Goal: Information Seeking & Learning: Learn about a topic

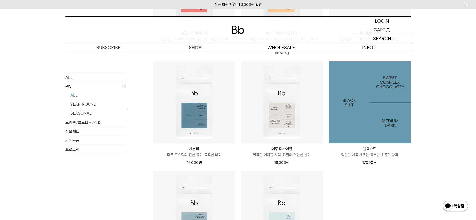
scroll to position [438, 0]
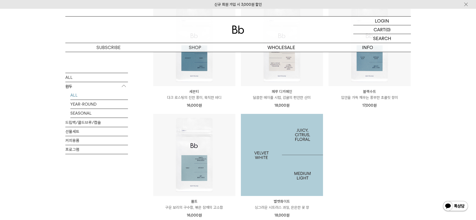
click at [307, 143] on img at bounding box center [282, 155] width 82 height 82
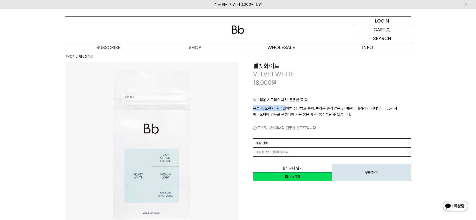
drag, startPoint x: 254, startPoint y: 108, endPoint x: 286, endPoint y: 108, distance: 31.3
click at [286, 108] on p "복숭아, 오렌지, 재스민처럼 싱그럽고 홍차, 브라운 슈거 같은 긴 여운이 매력적인 커피입니다. 3가지 에티오피아 원두로 구성되어 기분 좋은 향…" at bounding box center [332, 111] width 158 height 12
click at [332, 110] on p "복숭아, 오렌지, 재스민처럼 싱그럽고 홍차, 브라운 슈거 같은 긴 여운이 매력적인 커피입니다. 3가지 에티오피아 원두로 구성되어 기분 좋은 향…" at bounding box center [332, 111] width 158 height 12
drag, startPoint x: 254, startPoint y: 109, endPoint x: 287, endPoint y: 111, distance: 32.4
click at [287, 111] on p "복숭아, 오렌지, 재스민처럼 싱그럽고 홍차, 브라운 슈거 같은 긴 여운이 매력적인 커피입니다. 3가지 에티오피아 원두로 구성되어 기분 좋은 향…" at bounding box center [332, 111] width 158 height 12
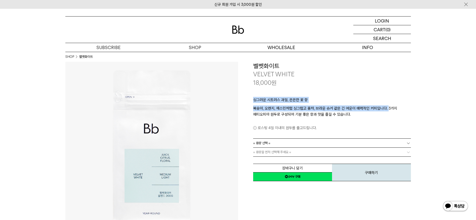
drag, startPoint x: 254, startPoint y: 99, endPoint x: 387, endPoint y: 109, distance: 133.4
click at [387, 109] on div "싱그러운 시트러스 과일, 은은한 꽃 향 복숭아, 오렌지, 재스민처럼 싱그럽고 홍차, 브라운 슈거 같은 긴 여운이 매력적인 커피입니다. 3가지 …" at bounding box center [332, 113] width 158 height 52
copy div "싱그러운 시트러스 과일, 은은한 꽃 향 복숭아, 오렌지, 재스민처럼 싱그럽고 홍차, 브라운 슈거 같은 긴 여운이 매력적인 커피입니다."
click at [344, 94] on div "싱그러운 시트러스 과일, 은은한 꽃 향 복숭아, 오렌지, 재스민처럼 싱그럽고 홍차, 브라운 슈거 같은 긴 여운이 매력적인 커피입니다. 3가지 …" at bounding box center [332, 113] width 158 height 52
click at [349, 108] on p "복숭아, 오렌지, 재스민처럼 싱그럽고 홍차, 브라운 슈거 같은 긴 여운이 매력적인 커피입니다. 3가지 에티오피아 원두로 구성되어 기분 좋은 향…" at bounding box center [332, 111] width 158 height 12
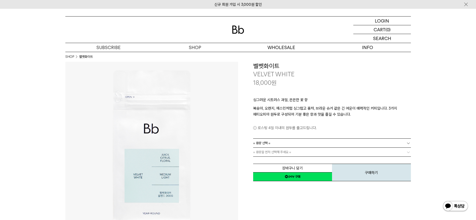
click at [354, 120] on div "로스팅 4일 이내의 원두를 출고드립니다." at bounding box center [332, 124] width 158 height 14
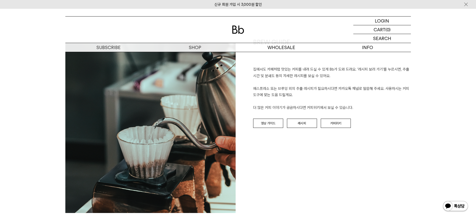
scroll to position [564, 0]
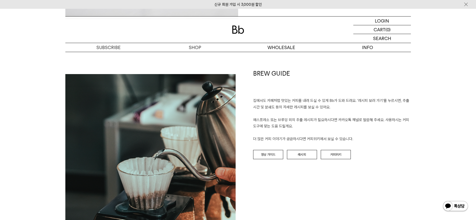
click at [339, 123] on p "집에서도 카페처럼 맛있는 커피를 내려 드실 ﻿수 있게 Bb가 도와 드려요. '레시피 보러 가기'를 누르시면, 추출 시간 및 분쇄도 등의 자세한…" at bounding box center [332, 120] width 158 height 45
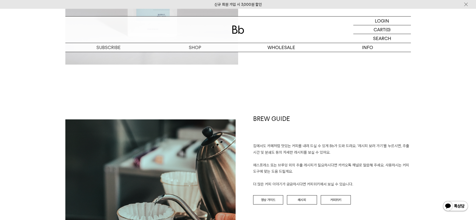
scroll to position [438, 0]
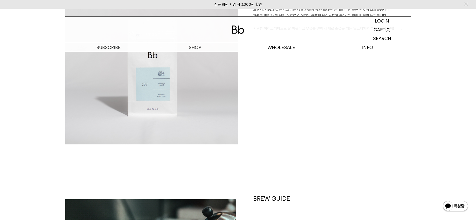
click at [383, 114] on div "시트러스 과일의 싱그러움, 은은한 재스민 향 벨벳화이트는 과일 같은 새콤달콤한 향과 맛을 담은 에티오피아 블렌드 커피입니다. 오렌지, 자몽과 …" at bounding box center [324, 58] width 173 height 173
